Goal: Task Accomplishment & Management: Manage account settings

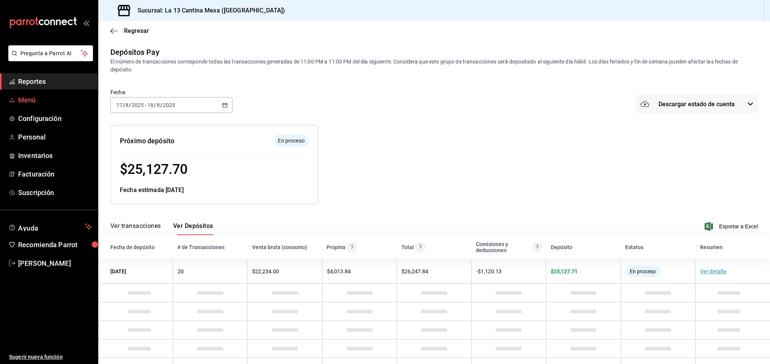
drag, startPoint x: 0, startPoint y: 0, endPoint x: 29, endPoint y: 99, distance: 102.7
click at [29, 99] on span "Menú" at bounding box center [55, 100] width 74 height 10
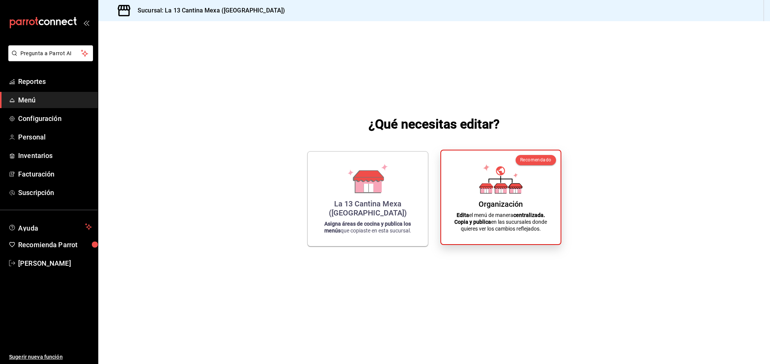
click at [479, 185] on icon at bounding box center [500, 178] width 43 height 29
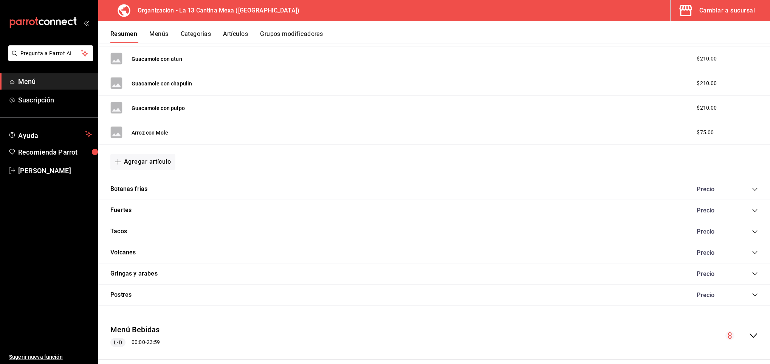
scroll to position [363, 0]
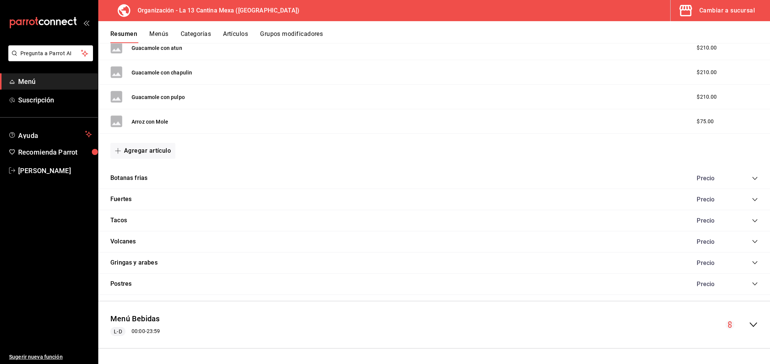
click at [245, 37] on button "Artículos" at bounding box center [235, 36] width 25 height 13
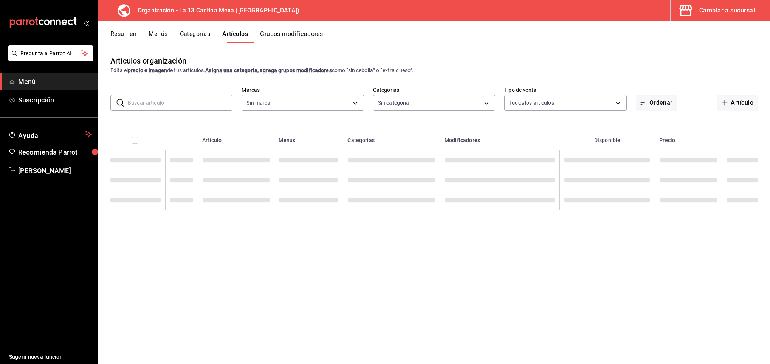
type input "dbe8581c-1280-494b-ad64-b739ecbe67bd"
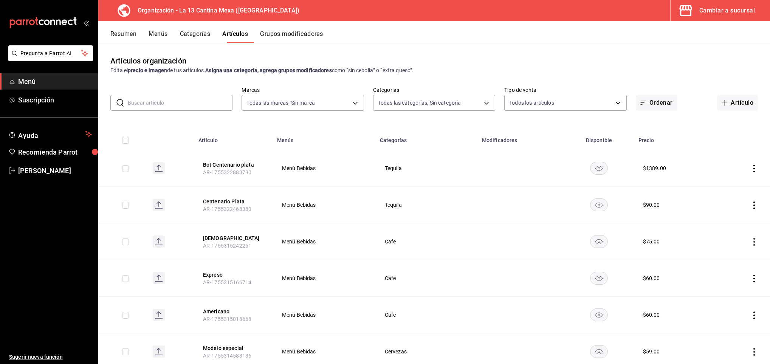
type input "ac37f21a-217c-4c04-b4ac-5e20de405565,628f7840-c6b7-497b-a624-b4bf09158ed5,65e97…"
click at [721, 104] on icon "button" at bounding box center [724, 103] width 6 height 6
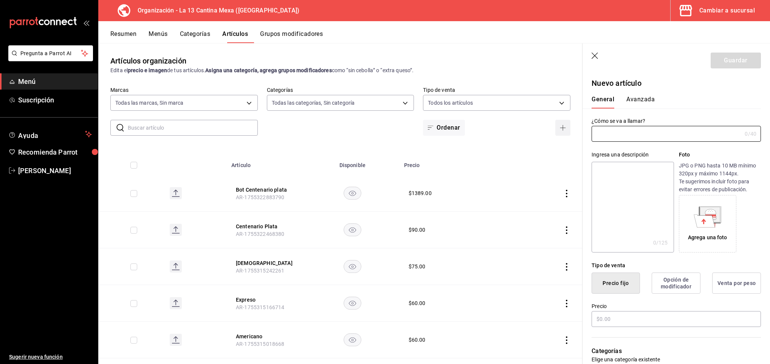
type input "AR-1755568508856"
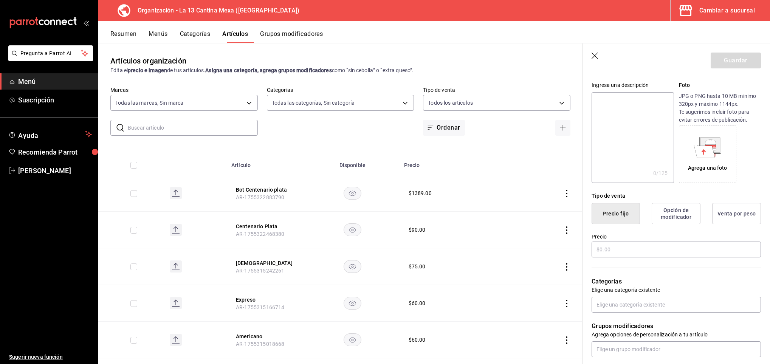
scroll to position [80, 0]
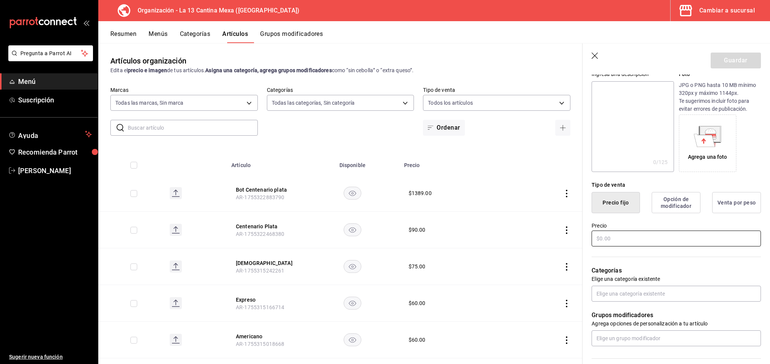
type input "vino tinto 4 soles"
click at [629, 234] on input "text" at bounding box center [675, 238] width 169 height 16
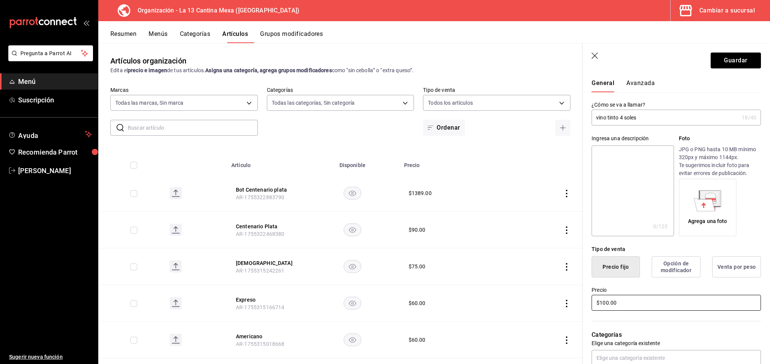
scroll to position [0, 0]
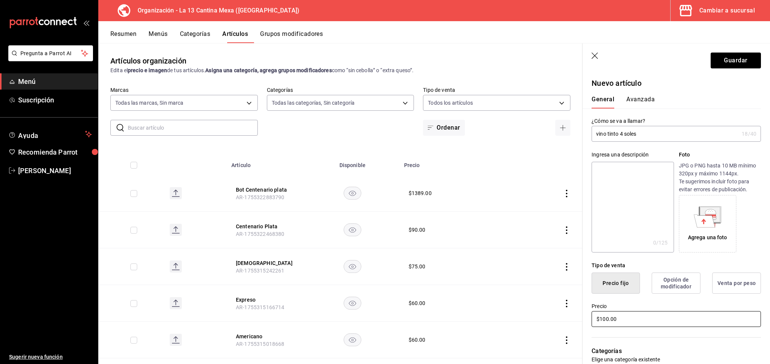
type input "$100.00"
click at [594, 133] on input "vino tinto 4 soles" at bounding box center [664, 133] width 147 height 15
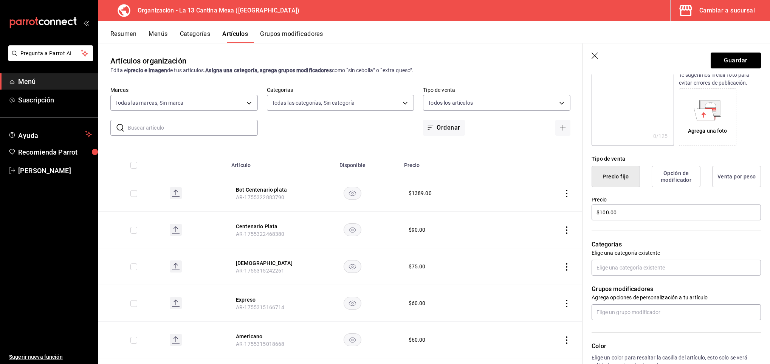
scroll to position [125, 0]
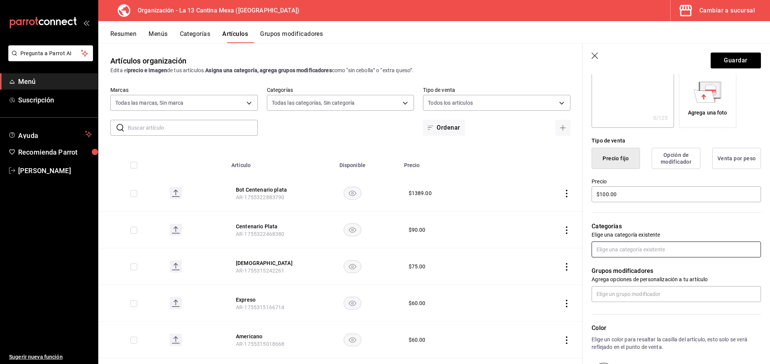
type input "copa vino tinto 4 soles"
click at [655, 243] on input "text" at bounding box center [675, 249] width 169 height 16
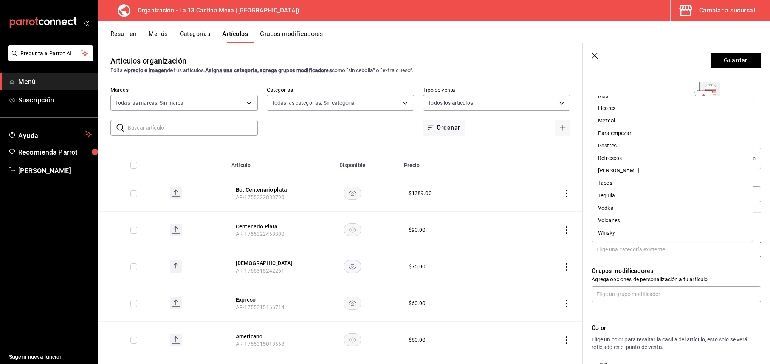
scroll to position [0, 0]
click at [592, 55] on icon "button" at bounding box center [595, 57] width 8 height 8
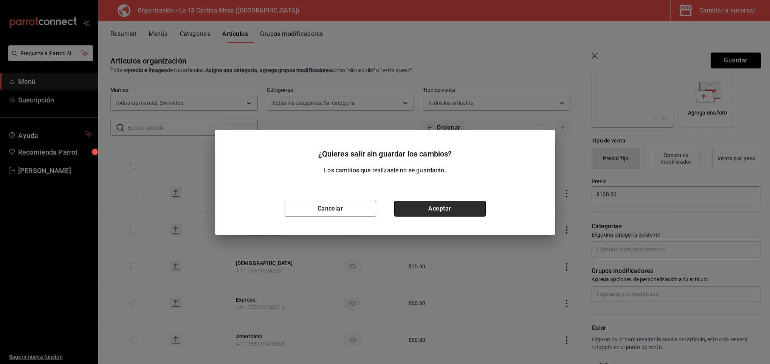
click at [424, 206] on button "Aceptar" at bounding box center [439, 209] width 91 height 16
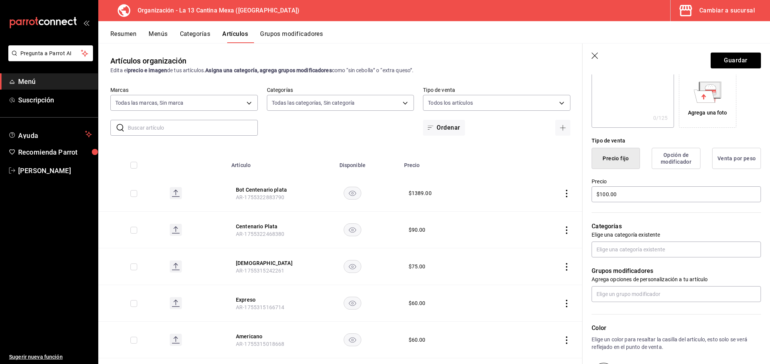
click at [424, 206] on td "$ 1389.00" at bounding box center [453, 193] width 108 height 37
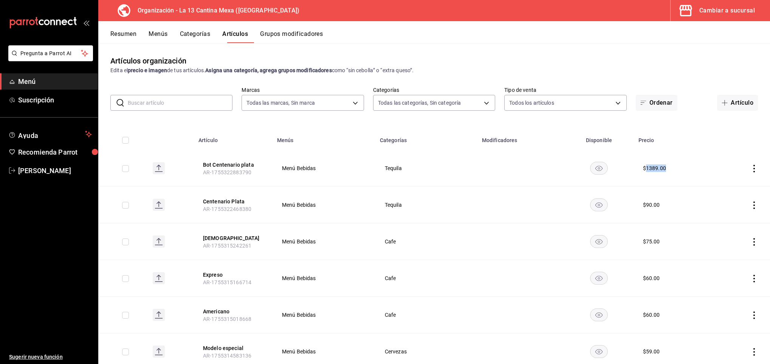
click at [203, 31] on button "Categorías" at bounding box center [195, 36] width 31 height 13
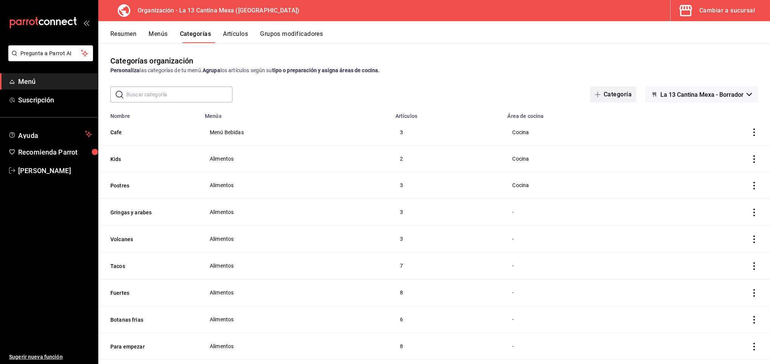
click at [592, 96] on button "Categoría" at bounding box center [613, 95] width 46 height 16
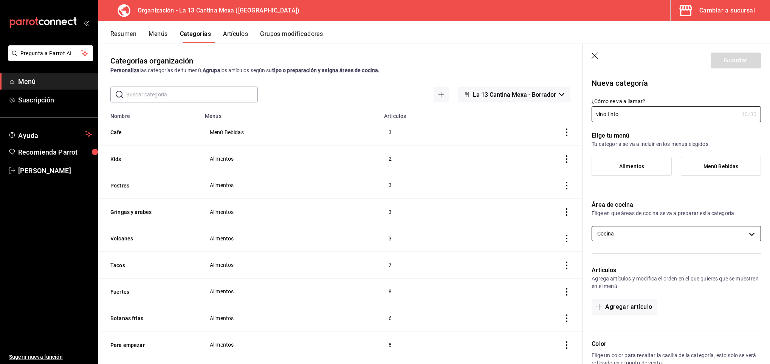
type input "vino tinto"
click at [679, 237] on body "Pregunta a Parrot AI Menú Suscripción Ayuda Recomienda Parrot [PERSON_NAME] Sug…" at bounding box center [385, 182] width 770 height 364
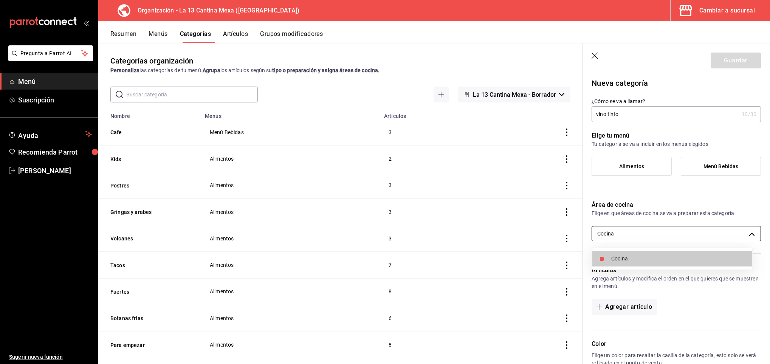
click at [679, 237] on div at bounding box center [385, 182] width 770 height 364
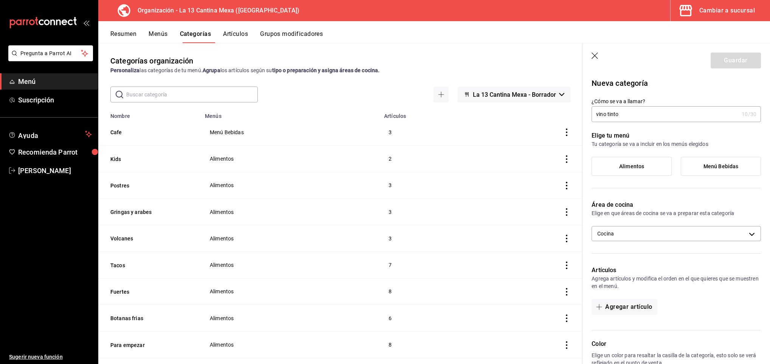
click at [717, 169] on label "Menú Bebidas" at bounding box center [720, 166] width 79 height 18
click at [0, 0] on input "Menú Bebidas" at bounding box center [0, 0] width 0 height 0
click at [721, 65] on button "Guardar" at bounding box center [735, 61] width 50 height 16
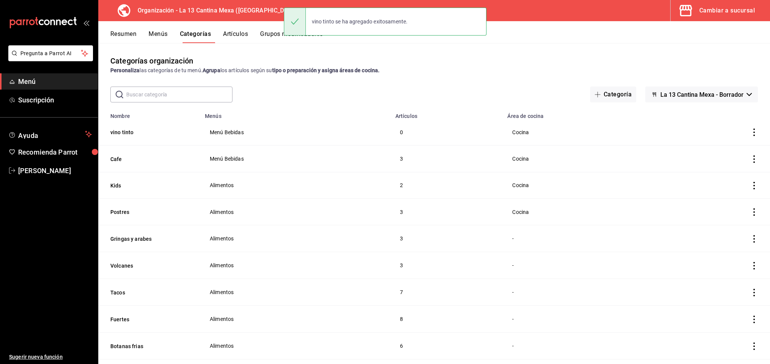
click at [240, 33] on button "Artículos" at bounding box center [235, 36] width 25 height 13
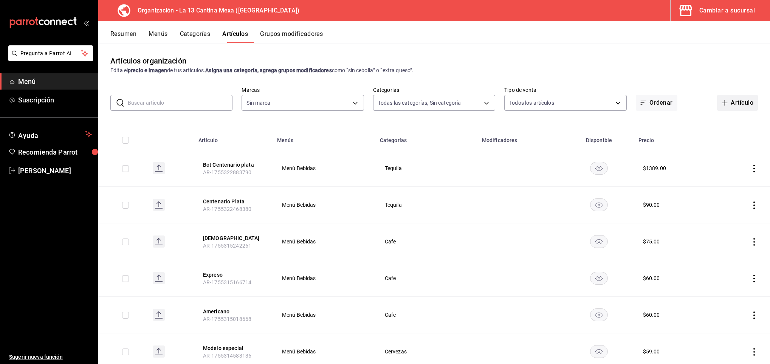
type input "3bc9c094-1b3f-4e8e-b897-107629f9a6bb,ac37f21a-217c-4c04-b4ac-5e20de405565,628f7…"
type input "dbe8581c-1280-494b-ad64-b739ecbe67bd"
click at [726, 105] on button "Artículo" at bounding box center [737, 103] width 41 height 16
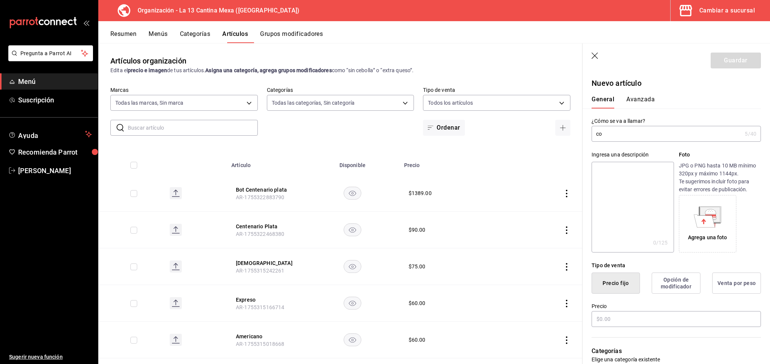
type input "c"
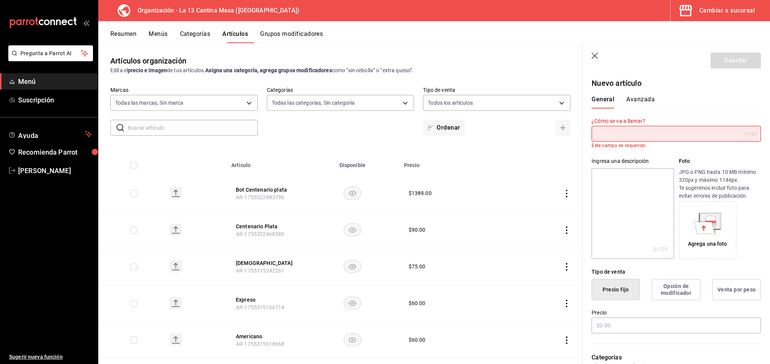
type input "C"
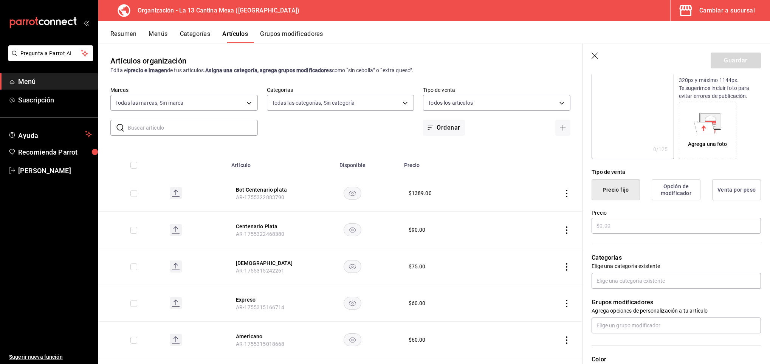
scroll to position [97, 0]
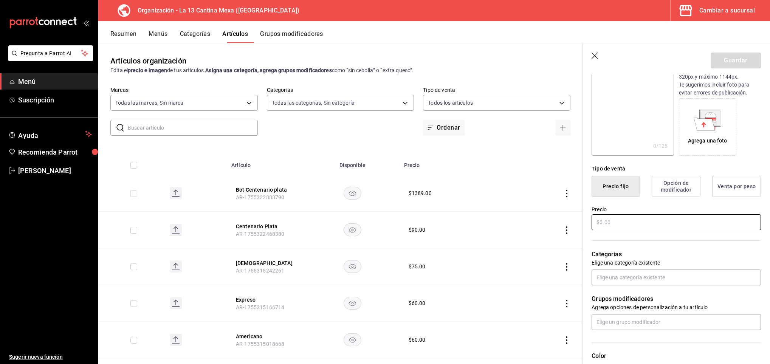
type input "Copa de vino tinto custro soles"
click at [629, 225] on input "text" at bounding box center [675, 222] width 169 height 16
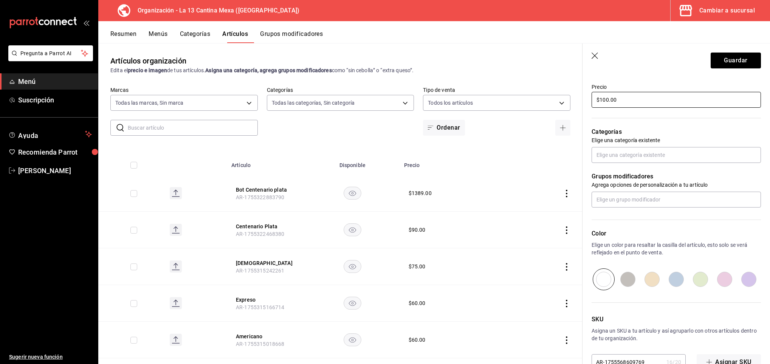
scroll to position [220, 0]
type input "$100.00"
click at [655, 149] on input "text" at bounding box center [675, 154] width 169 height 16
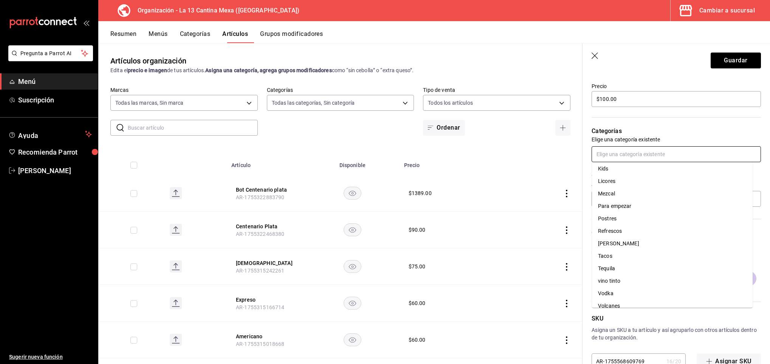
scroll to position [116, 0]
click at [617, 278] on li "vino tinto" at bounding box center [672, 280] width 161 height 12
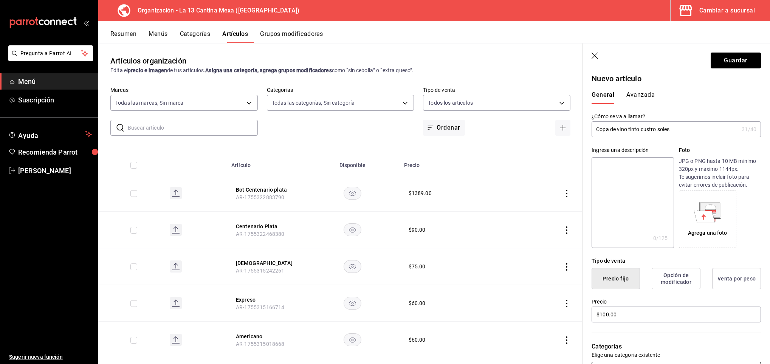
scroll to position [0, 0]
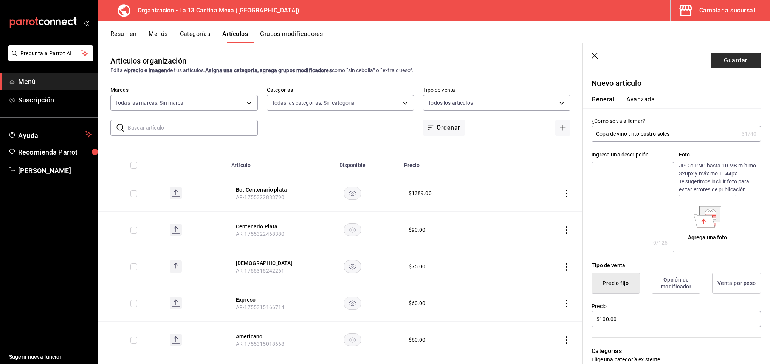
click at [721, 61] on button "Guardar" at bounding box center [735, 61] width 50 height 16
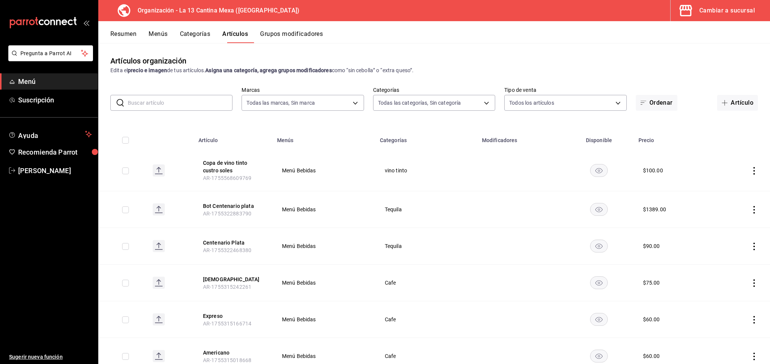
click at [158, 33] on button "Menús" at bounding box center [157, 36] width 19 height 13
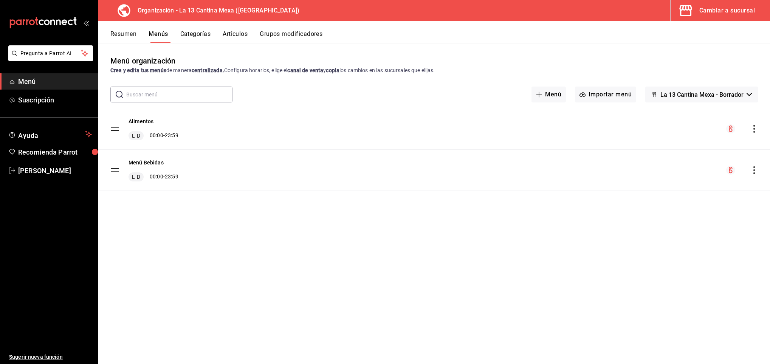
click at [754, 170] on icon "actions" at bounding box center [754, 170] width 2 height 8
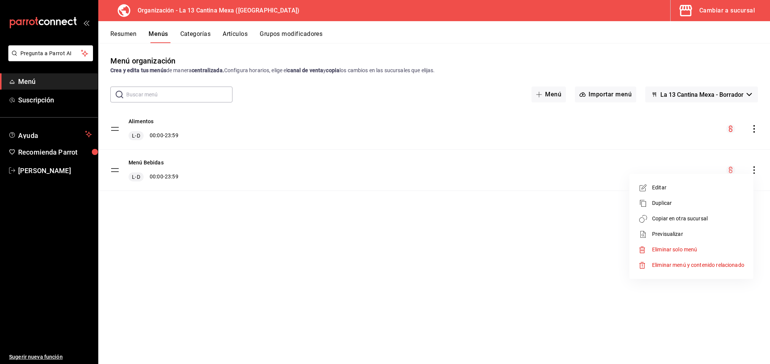
click at [679, 216] on span "Copiar en otra sucursal" at bounding box center [698, 219] width 92 height 8
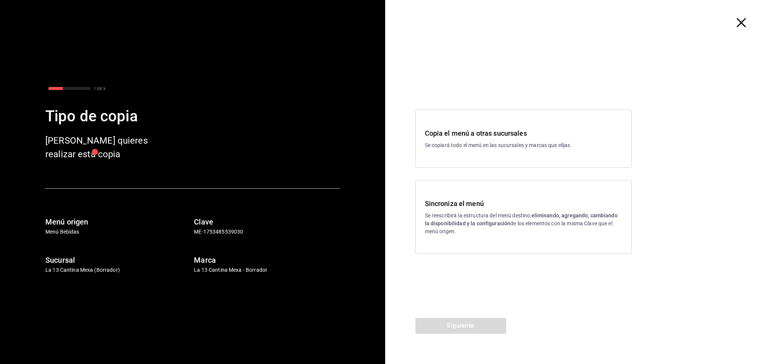
click at [506, 229] on p "Se reescribirá la estructura del menú destino; eliminando, agregando, cambiando…" at bounding box center [523, 224] width 197 height 24
click at [474, 323] on button "Siguiente" at bounding box center [460, 326] width 91 height 16
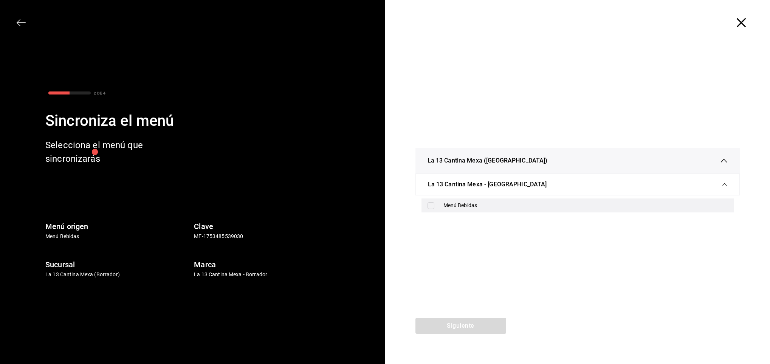
click at [432, 208] on input "checkbox" at bounding box center [430, 205] width 7 height 7
checkbox input "true"
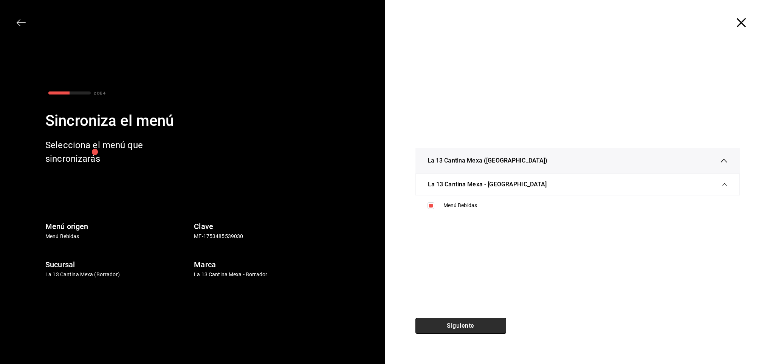
click at [460, 326] on button "Siguiente" at bounding box center [460, 326] width 91 height 16
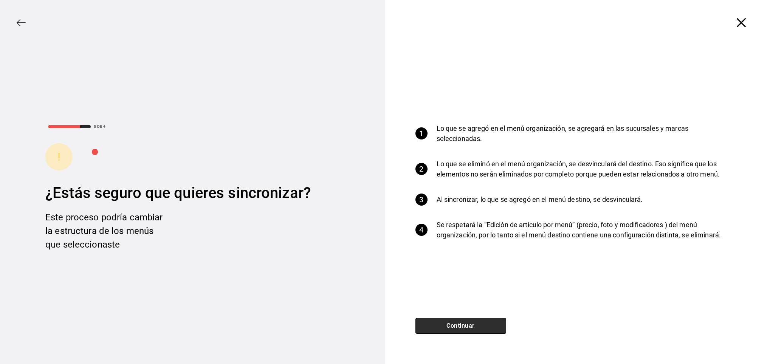
click at [460, 326] on button "Continuar" at bounding box center [460, 326] width 91 height 16
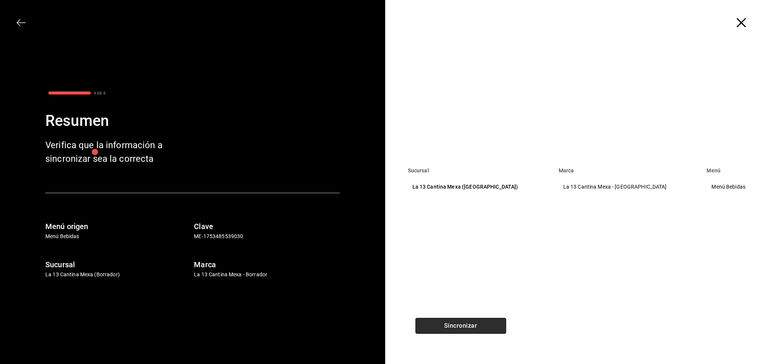
click at [460, 326] on button "Sincronizar" at bounding box center [460, 326] width 91 height 16
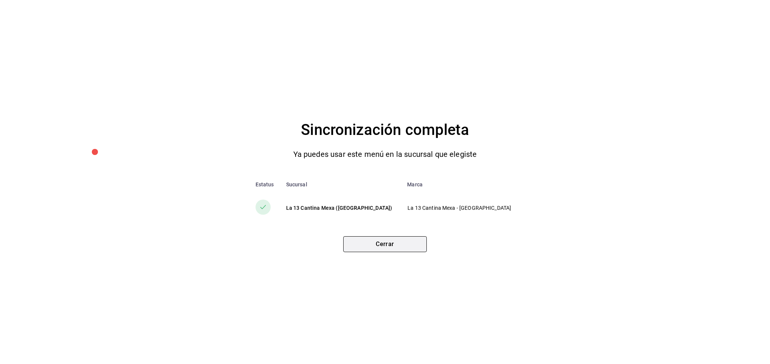
click at [362, 243] on button "Cerrar" at bounding box center [385, 244] width 84 height 16
